Goal: Navigation & Orientation: Go to known website

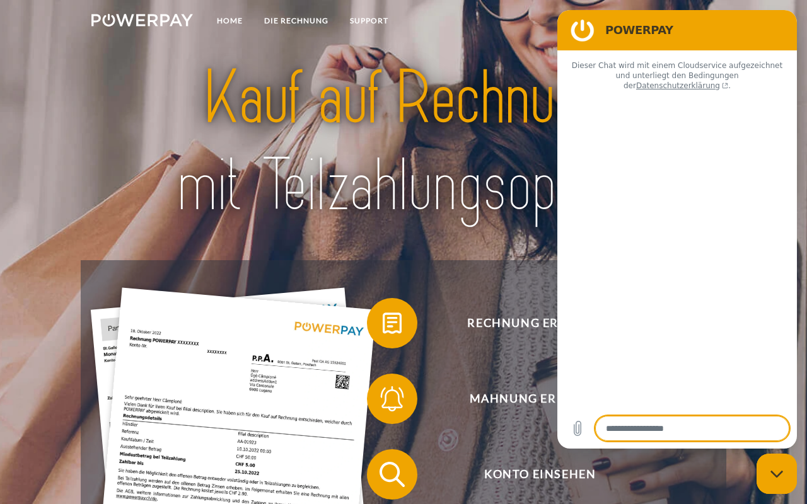
type textarea "*"
